Goal: Find specific page/section: Find specific page/section

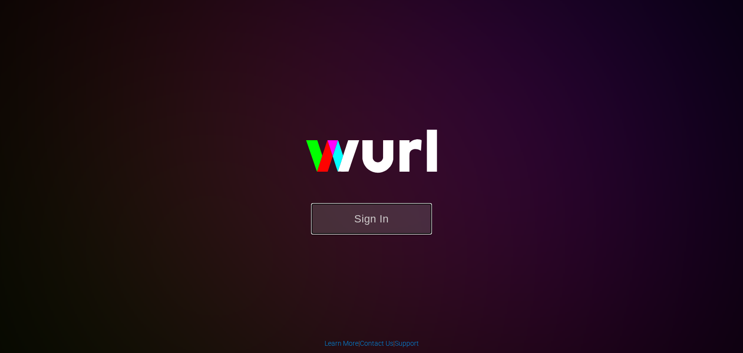
click at [358, 224] on button "Sign In" at bounding box center [371, 218] width 121 height 31
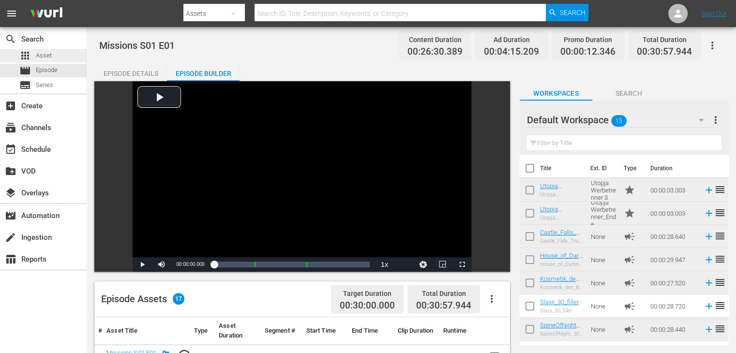
click at [47, 57] on span "Asset" at bounding box center [44, 56] width 16 height 10
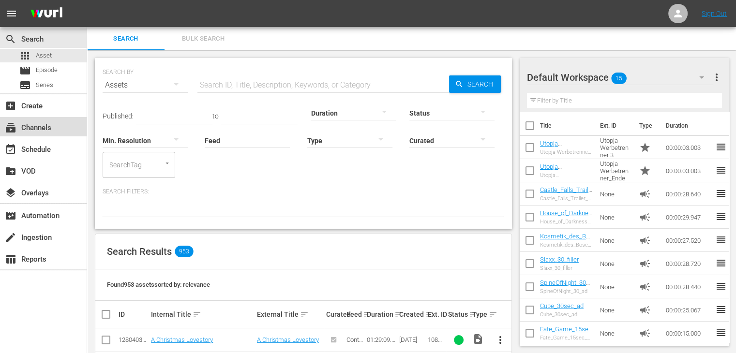
click at [43, 130] on div "subscriptions Channels" at bounding box center [27, 126] width 54 height 9
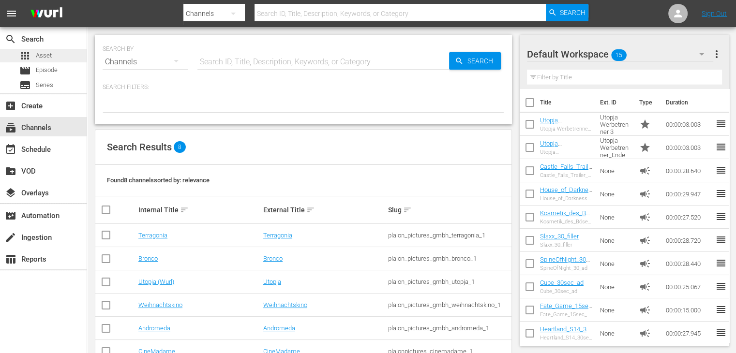
click at [58, 60] on div "apps Asset" at bounding box center [43, 56] width 87 height 14
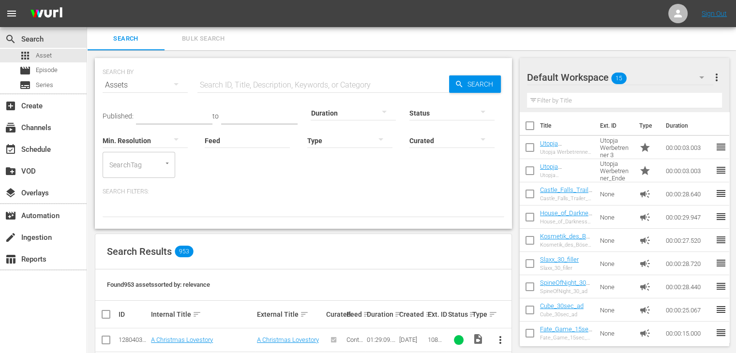
click at [602, 78] on div "Default Workspace 15" at bounding box center [620, 77] width 187 height 27
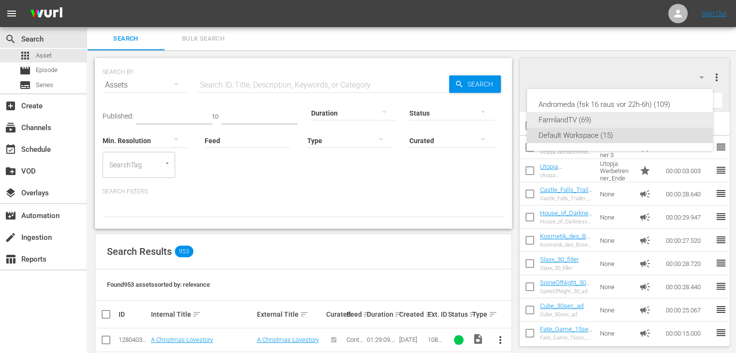
click at [598, 115] on div "FarmlandTV (69)" at bounding box center [620, 119] width 163 height 15
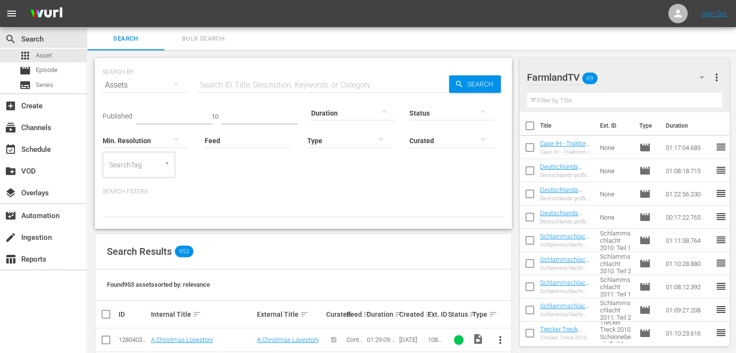
click at [178, 88] on icon "button" at bounding box center [176, 84] width 12 height 12
click at [148, 113] on div "Channels" at bounding box center [133, 118] width 39 height 15
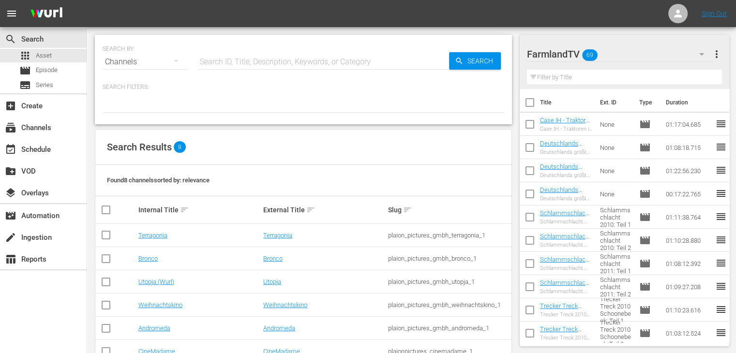
click at [244, 64] on input "text" at bounding box center [323, 61] width 252 height 23
type input "FarmlandTV"
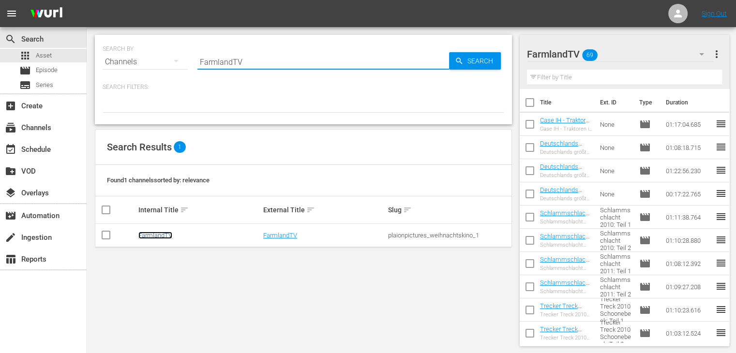
click at [168, 238] on link "FarmlandTV" at bounding box center [155, 235] width 34 height 7
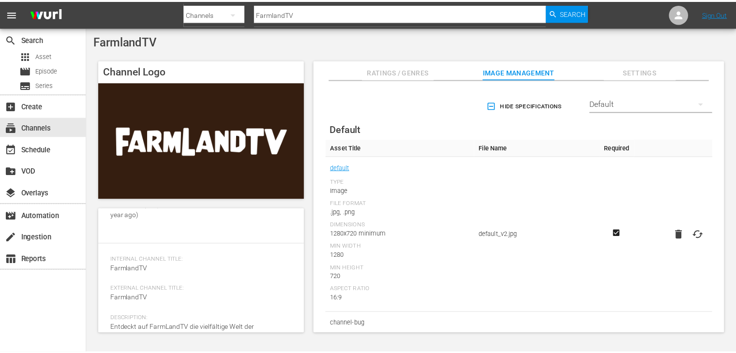
scroll to position [157, 0]
